Goal: Task Accomplishment & Management: Manage account settings

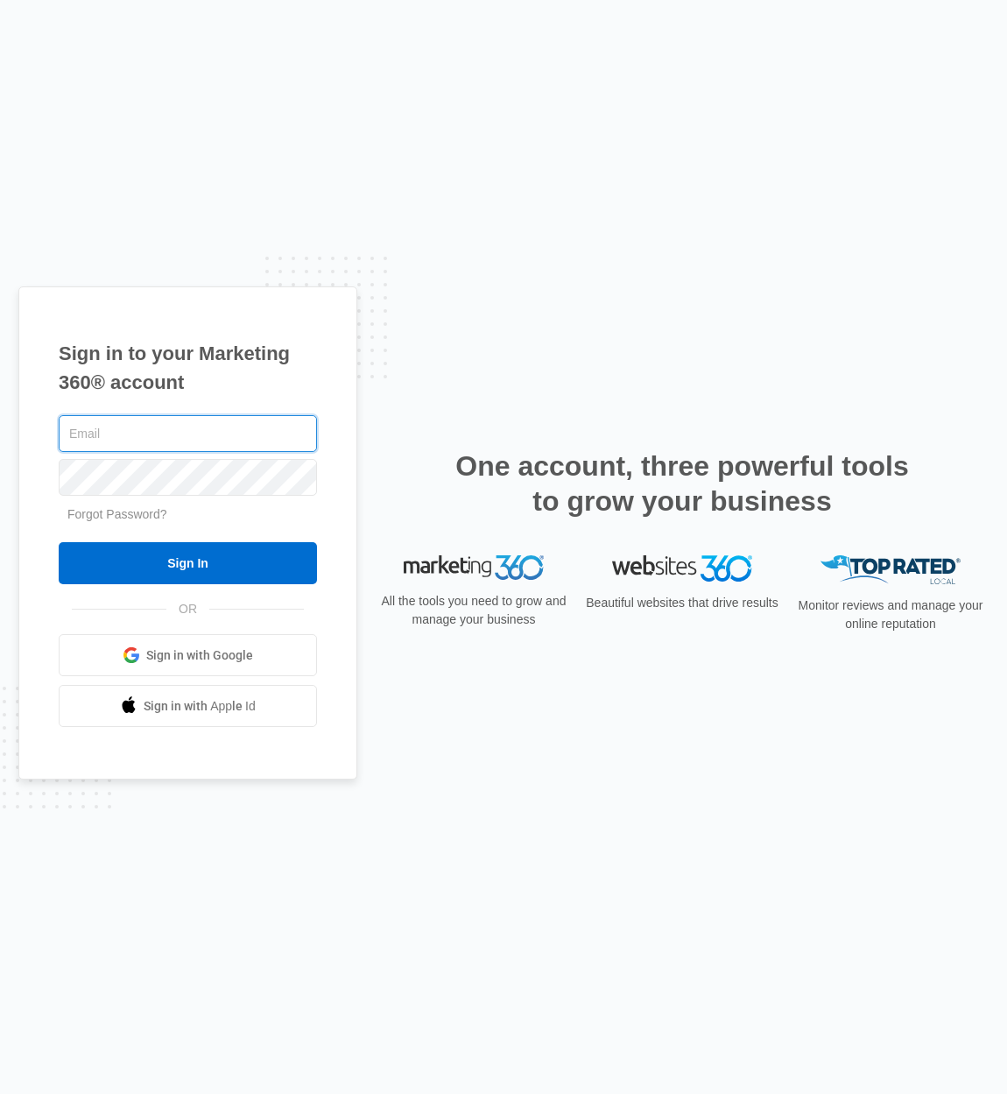
click at [225, 438] on input "text" at bounding box center [188, 433] width 258 height 37
type input "[EMAIL_ADDRESS][DOMAIN_NAME]"
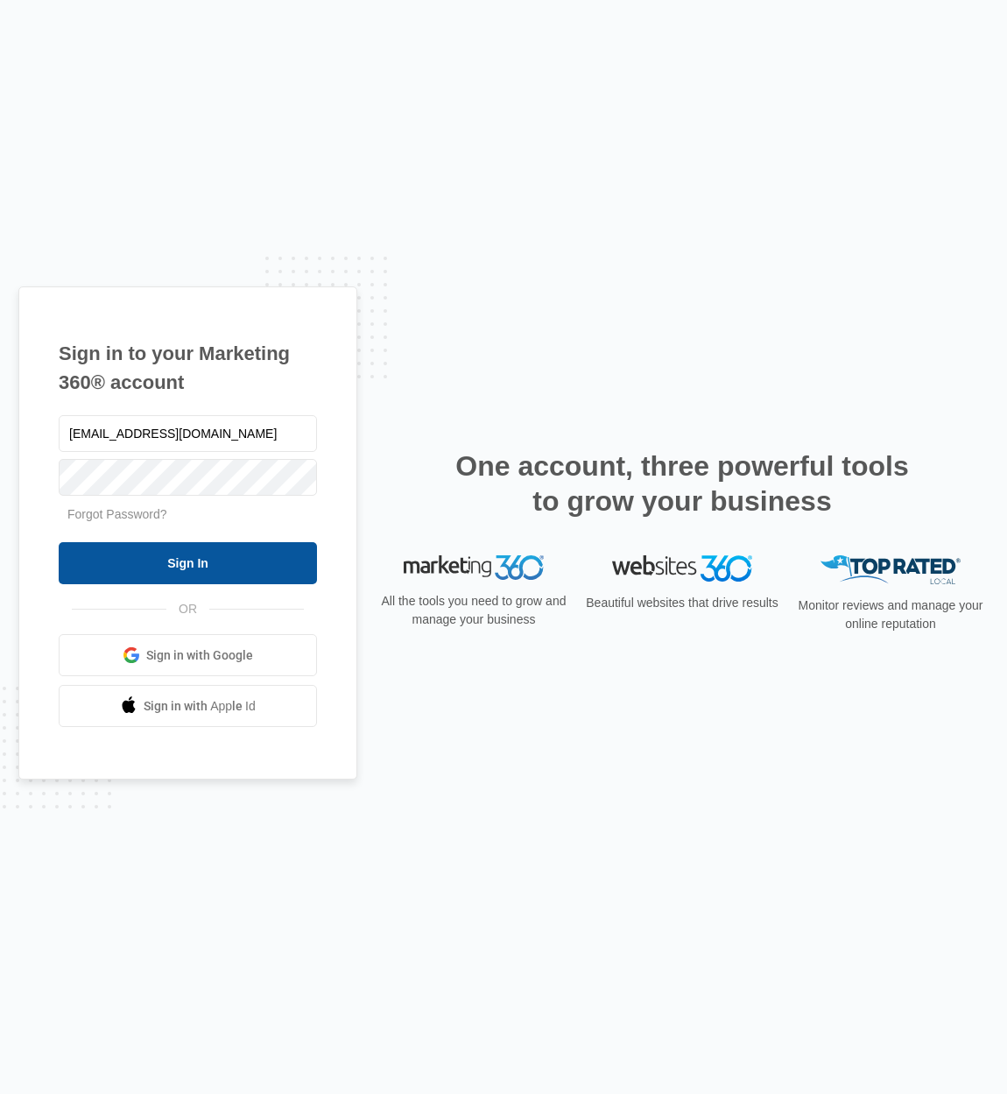
click at [239, 556] on input "Sign In" at bounding box center [188, 563] width 258 height 42
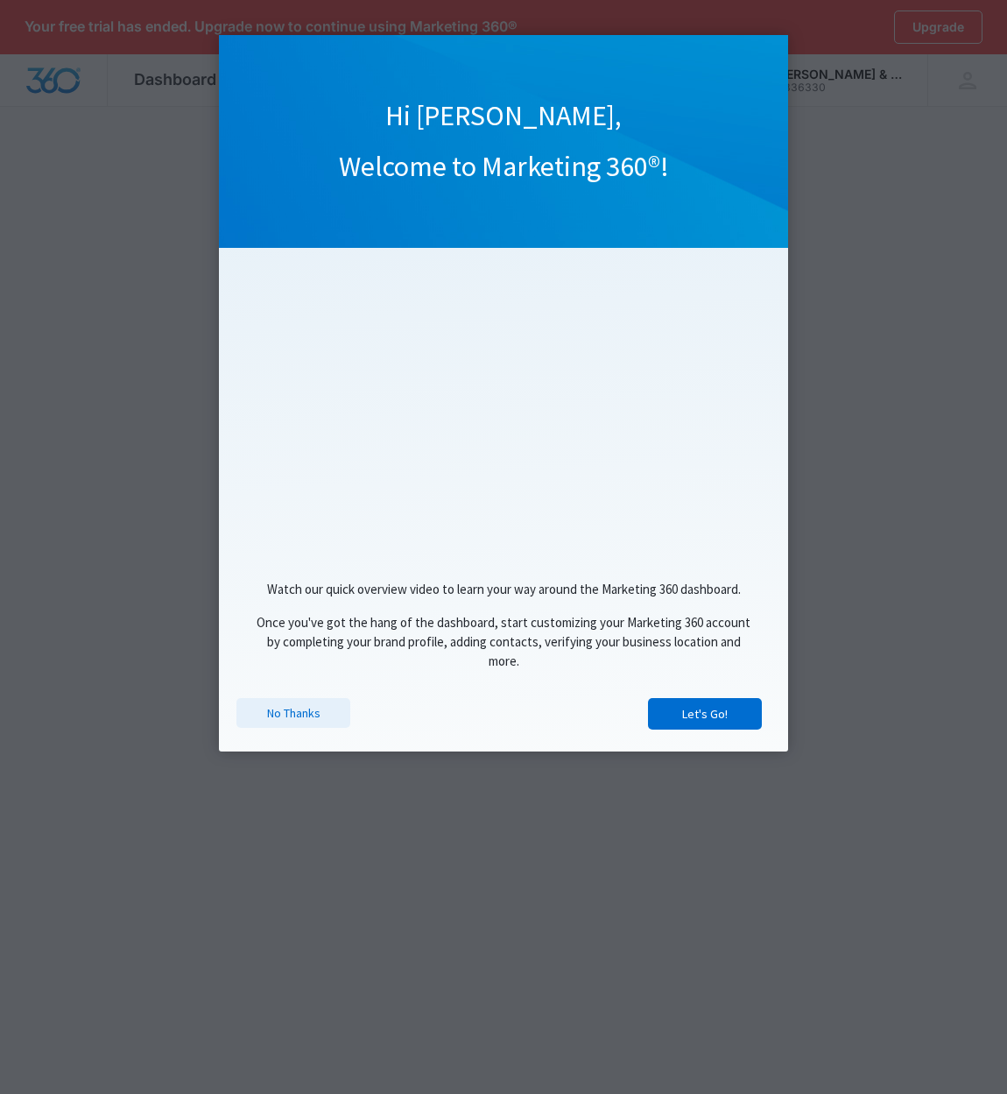
click at [300, 716] on link "No Thanks" at bounding box center [293, 713] width 114 height 30
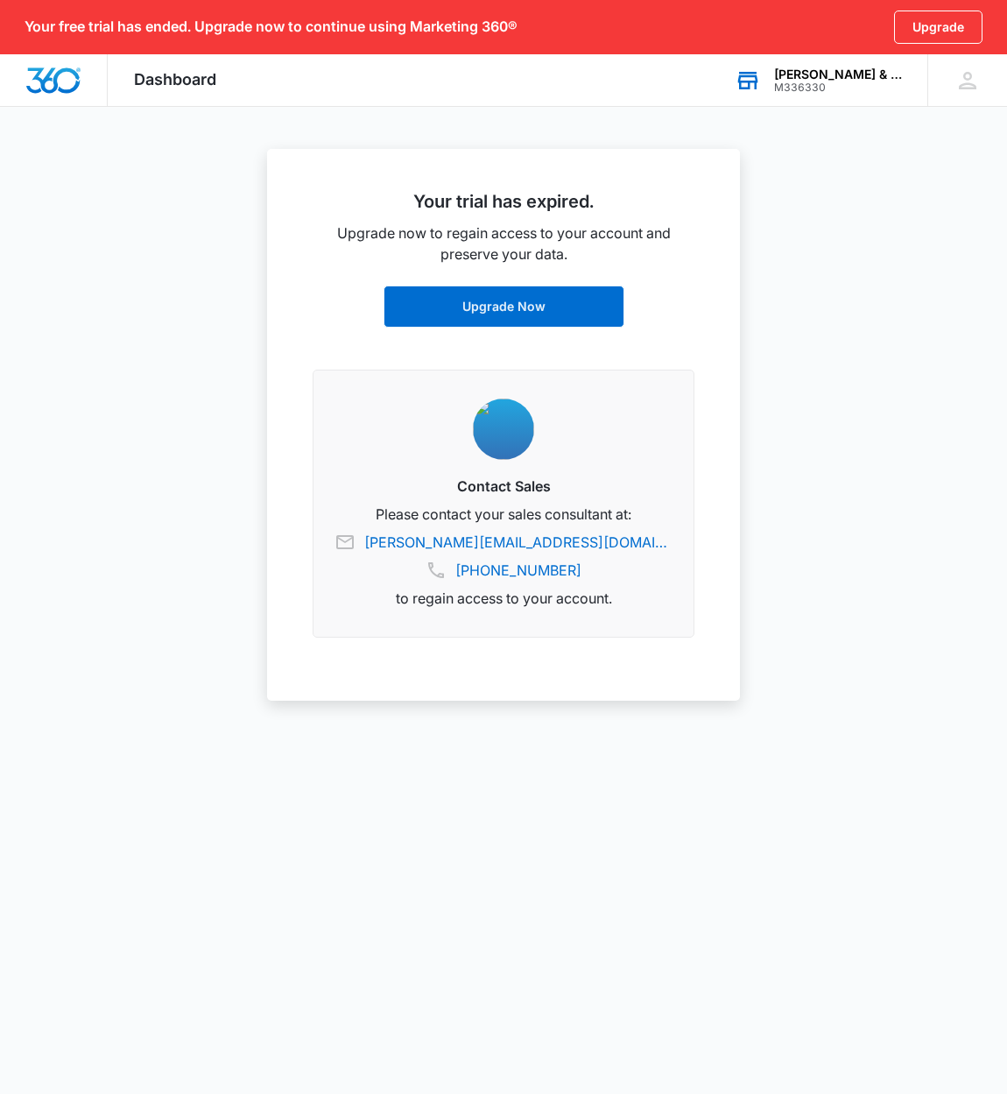
click at [868, 75] on div "[PERSON_NAME] & Associates, Trial Lawyers" at bounding box center [838, 74] width 128 height 14
type input "[URL][DOMAIN_NAME]"
click at [948, 81] on div "RK [PERSON_NAME] [EMAIL_ADDRESS][DOMAIN_NAME] My Profile Notifications Support …" at bounding box center [967, 80] width 80 height 52
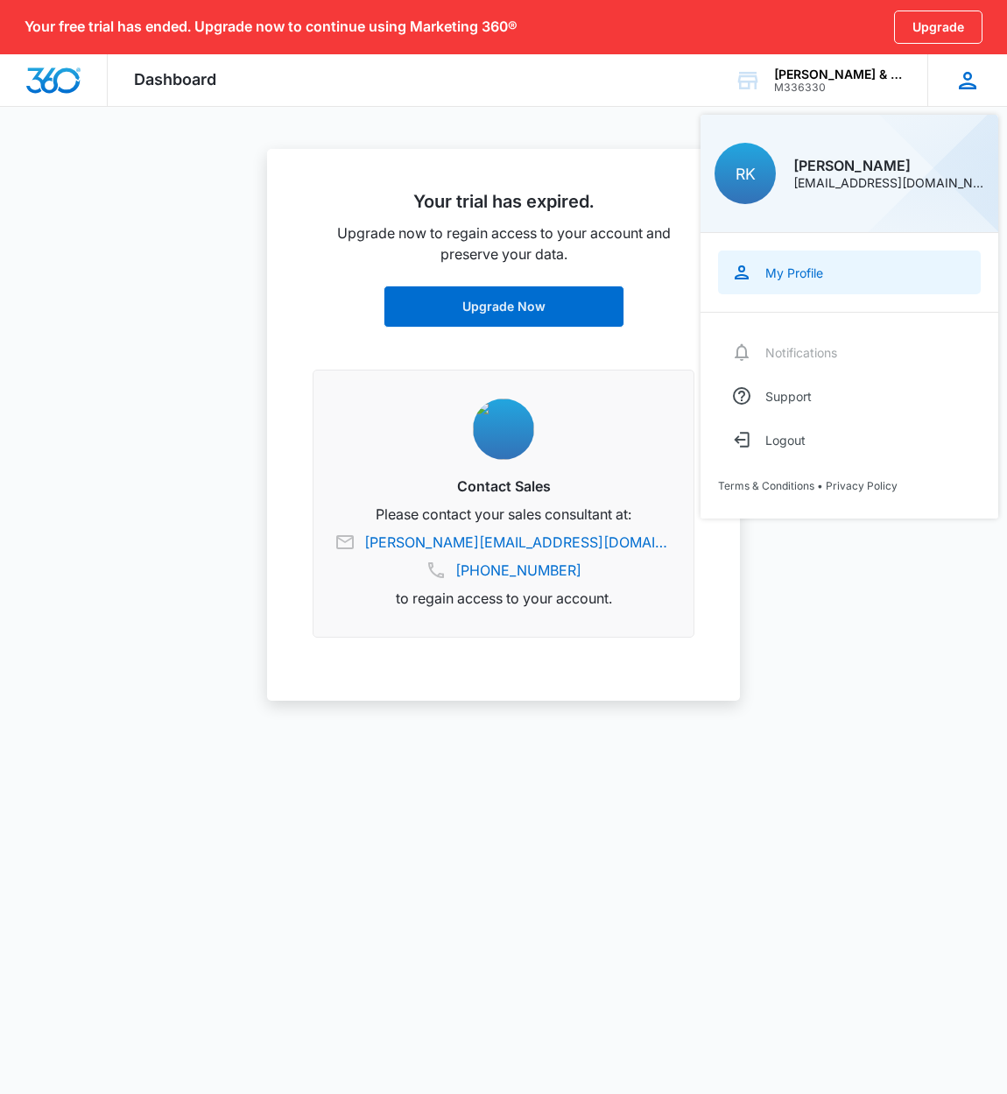
click at [803, 268] on div "My Profile" at bounding box center [794, 272] width 58 height 15
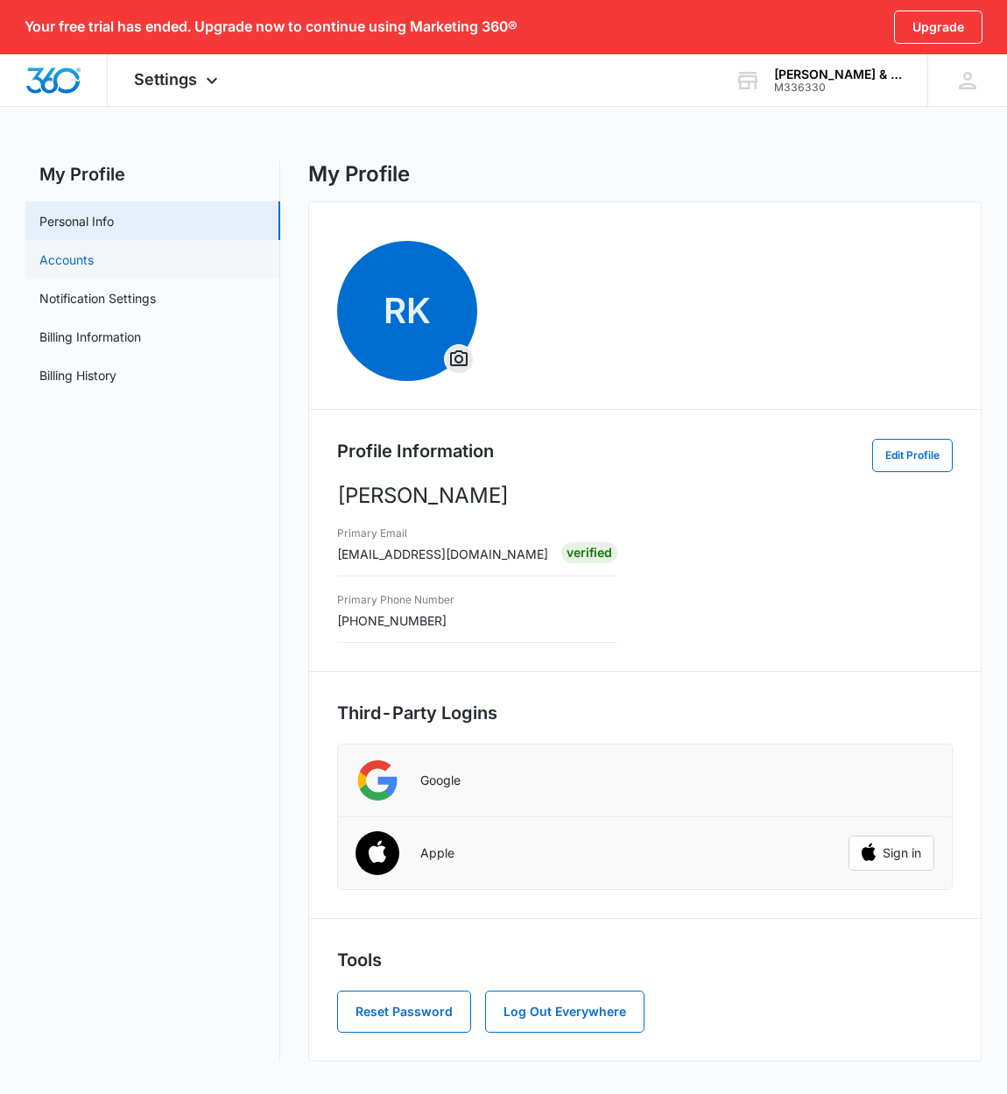
click at [94, 255] on link "Accounts" at bounding box center [66, 259] width 54 height 18
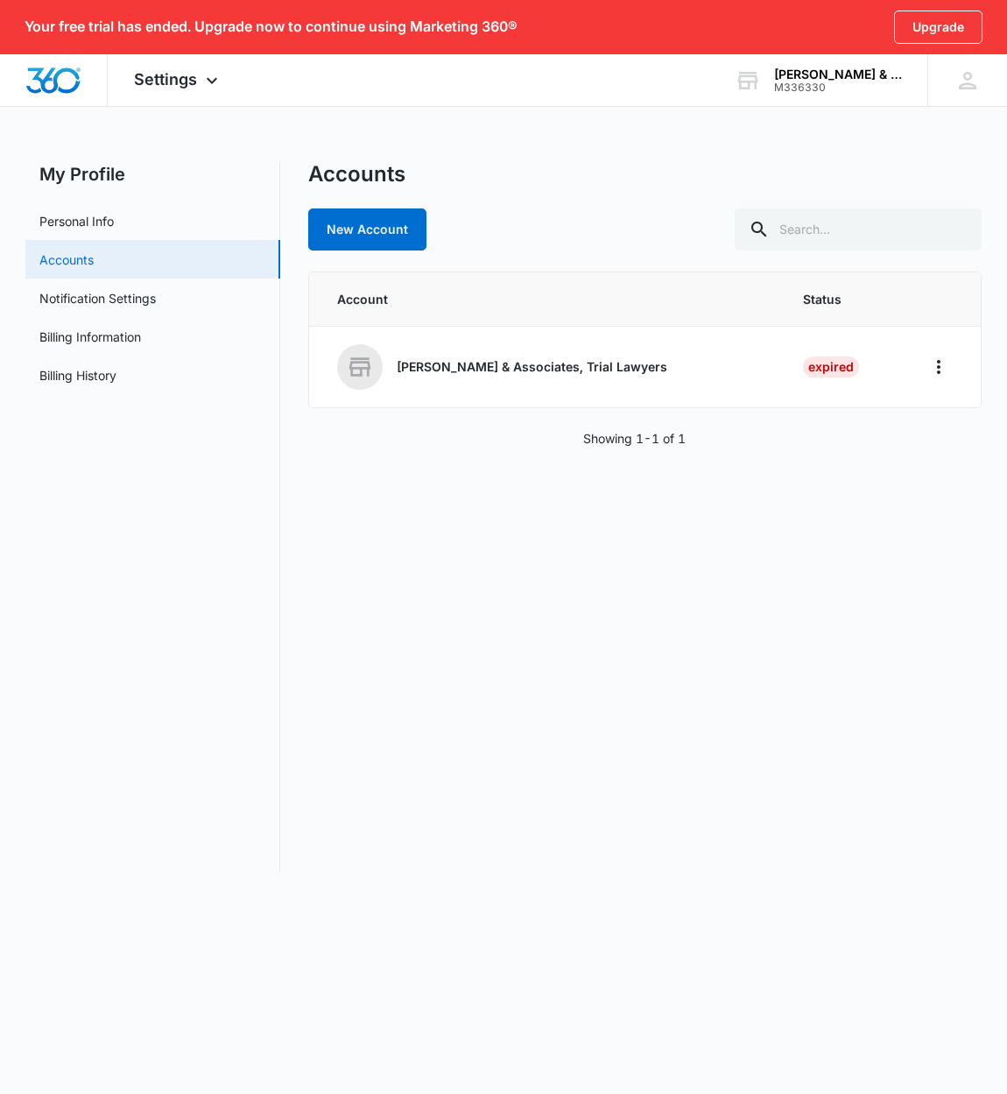
click at [94, 252] on link "Accounts" at bounding box center [66, 259] width 54 height 18
